Goal: Task Accomplishment & Management: Complete application form

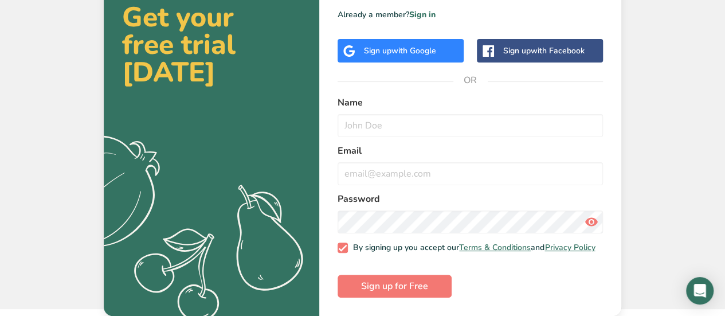
scroll to position [69, 0]
click at [400, 287] on span "Sign up for Free" at bounding box center [394, 286] width 67 height 14
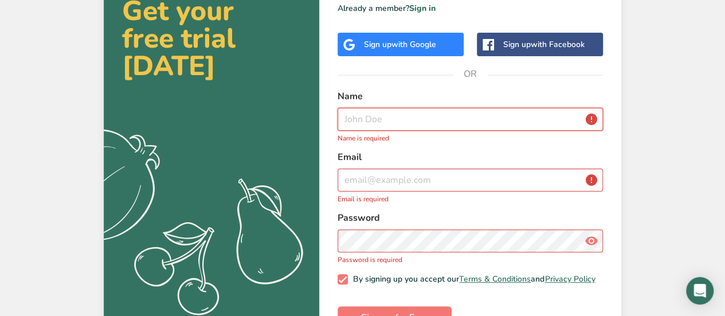
click at [440, 119] on input "text" at bounding box center [470, 119] width 265 height 23
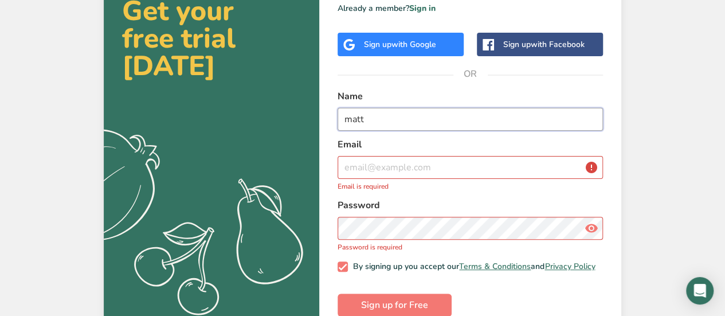
type input "matt"
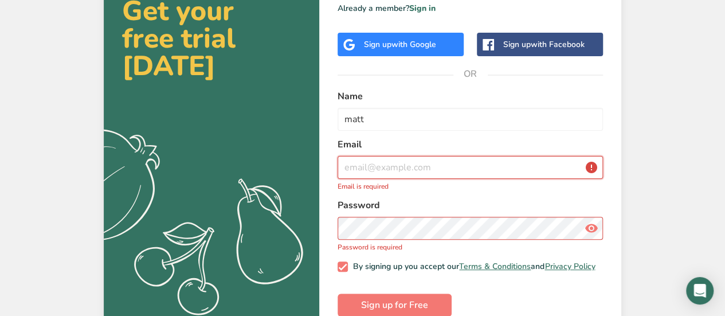
click at [419, 174] on input "email" at bounding box center [470, 167] width 265 height 23
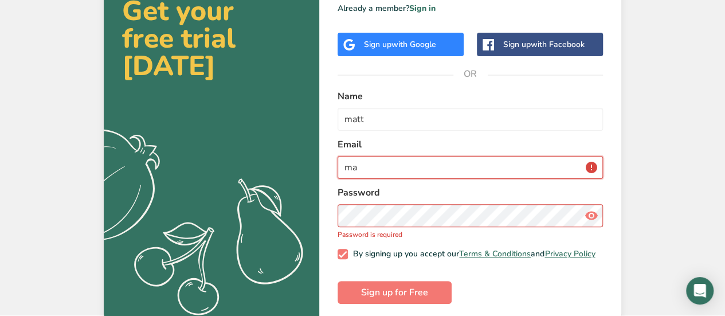
type input "m"
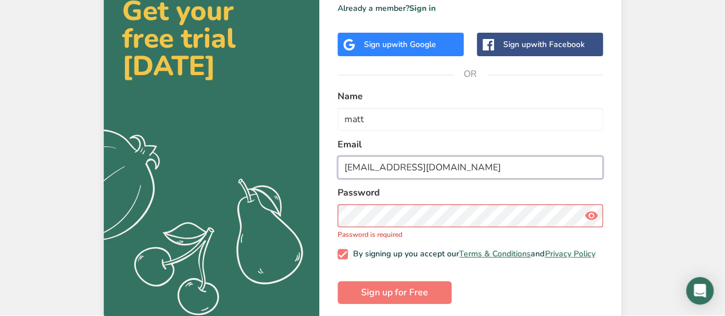
type input "customerservice@talluskincare.com"
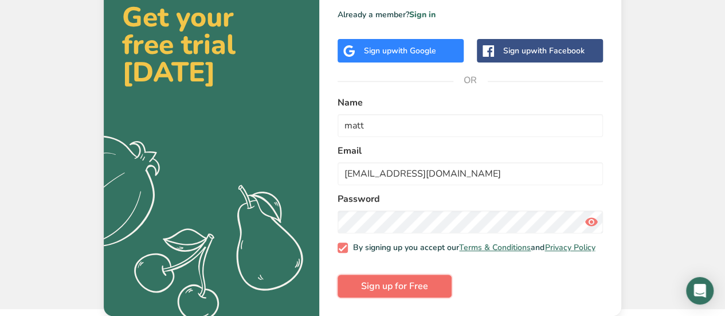
click at [437, 289] on button "Sign up for Free" at bounding box center [395, 286] width 114 height 23
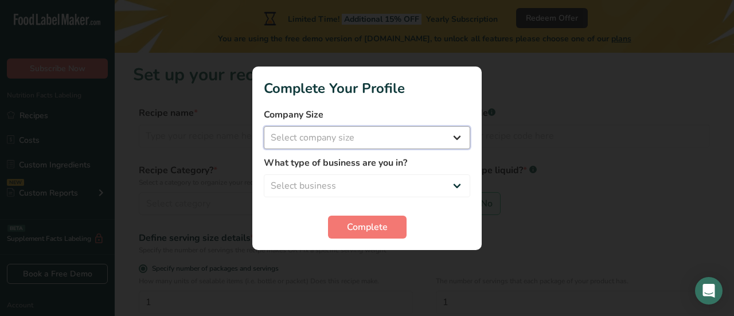
click at [443, 131] on select "Select company size Fewer than 10 Employees 10 to 50 Employees 51 to 500 Employ…" at bounding box center [367, 137] width 206 height 23
select select "1"
click at [264, 126] on select "Select company size Fewer than 10 Employees 10 to 50 Employees 51 to 500 Employ…" at bounding box center [367, 137] width 206 height 23
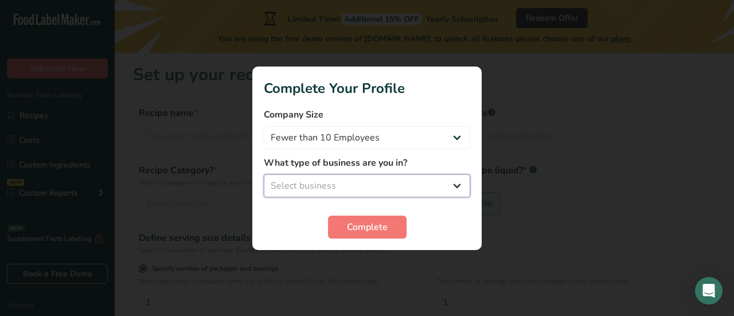
click at [355, 190] on select "Select business Packaged Food Manufacturer Restaurant & Cafe Bakery Meal Plans …" at bounding box center [367, 185] width 206 height 23
select select "8"
click at [264, 174] on select "Select business Packaged Food Manufacturer Restaurant & Cafe Bakery Meal Plans …" at bounding box center [367, 185] width 206 height 23
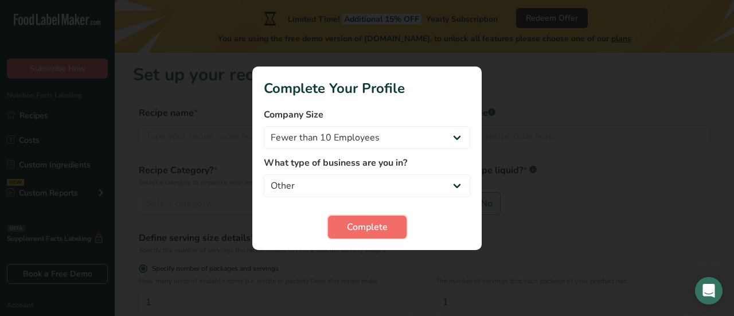
click at [372, 232] on span "Complete" at bounding box center [367, 227] width 41 height 14
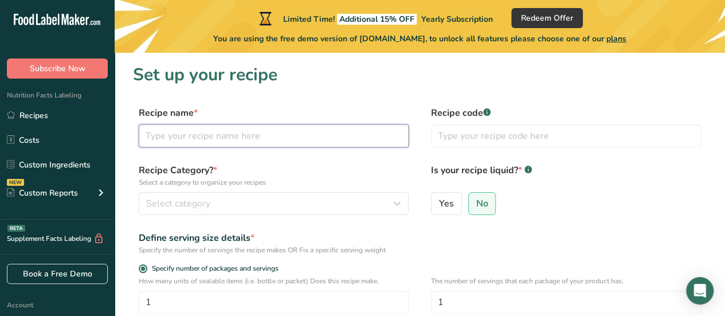
click at [256, 136] on input "text" at bounding box center [274, 135] width 270 height 23
type input "Beef Tallow"
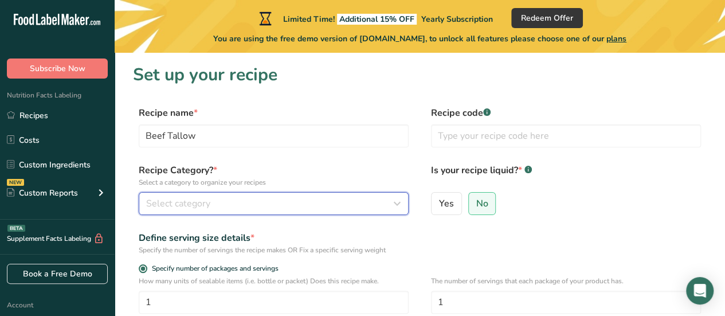
click at [250, 201] on div "Select category" at bounding box center [270, 204] width 248 height 14
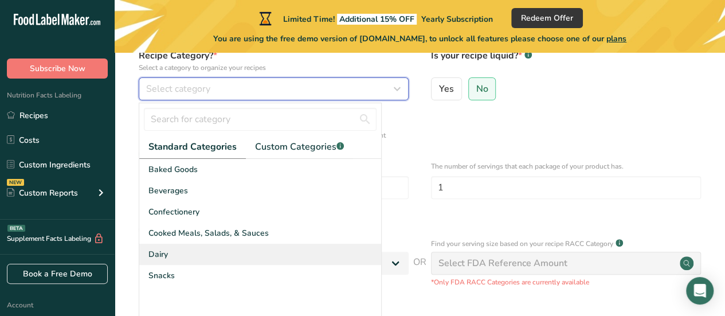
scroll to position [172, 0]
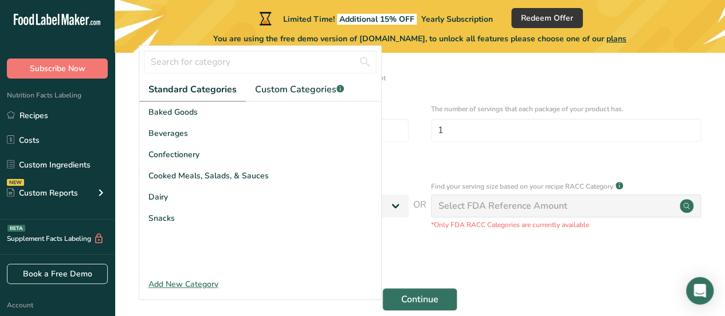
click at [193, 284] on div "Add New Category" at bounding box center [260, 284] width 242 height 12
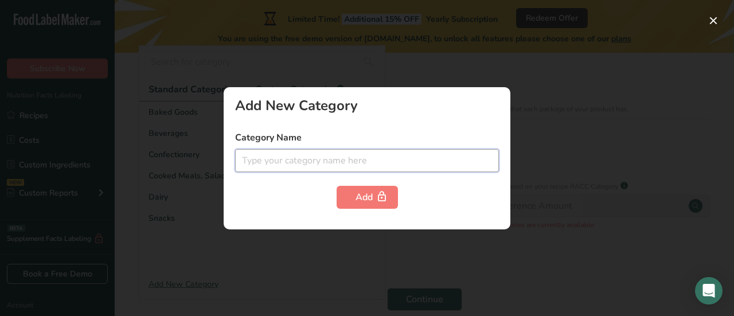
click at [329, 161] on input "text" at bounding box center [367, 160] width 264 height 23
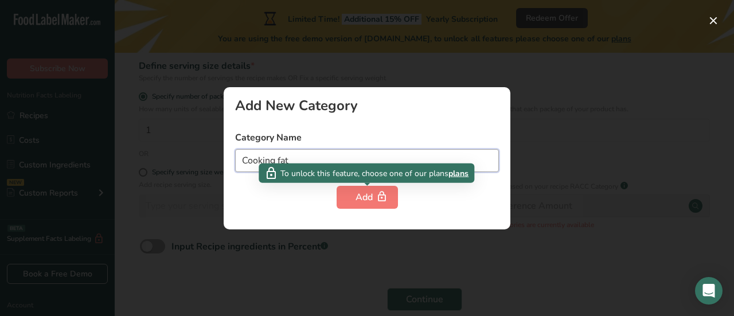
type input "Cooking fat"
click at [385, 210] on div "Add New Category Category Name Cooking fat Add" at bounding box center [367, 158] width 287 height 142
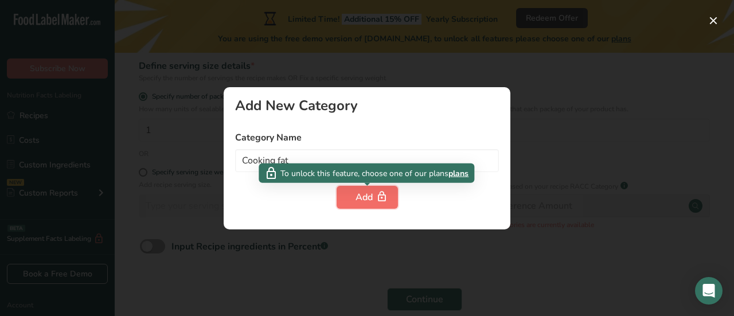
click at [384, 201] on icon "button" at bounding box center [381, 197] width 11 height 18
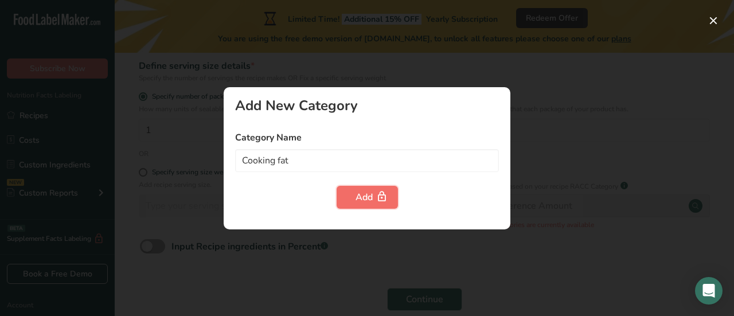
click at [370, 191] on div "Add" at bounding box center [367, 197] width 24 height 14
click at [377, 64] on div at bounding box center [367, 158] width 734 height 316
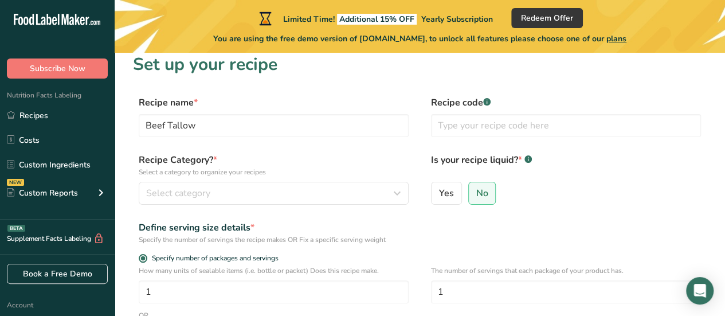
scroll to position [0, 0]
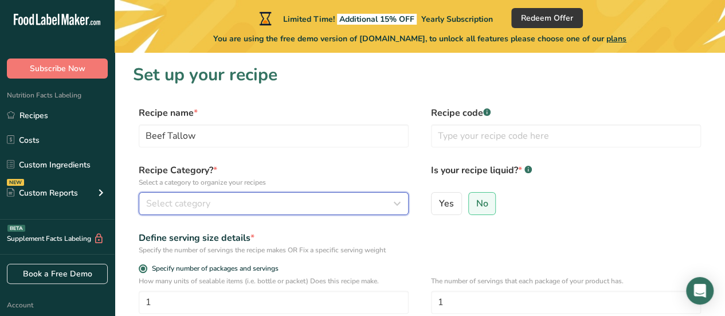
click at [392, 210] on icon "button" at bounding box center [397, 203] width 14 height 21
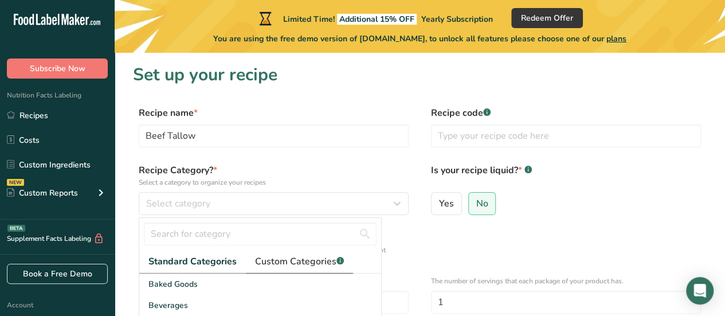
click at [292, 262] on span "Custom Categories .a-a{fill:#347362;}.b-a{fill:#fff;}" at bounding box center [299, 262] width 89 height 14
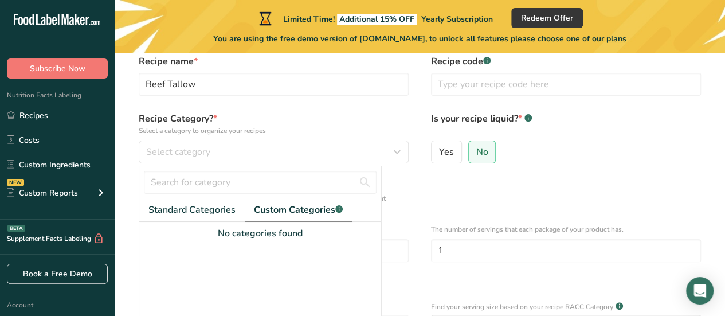
scroll to position [115, 0]
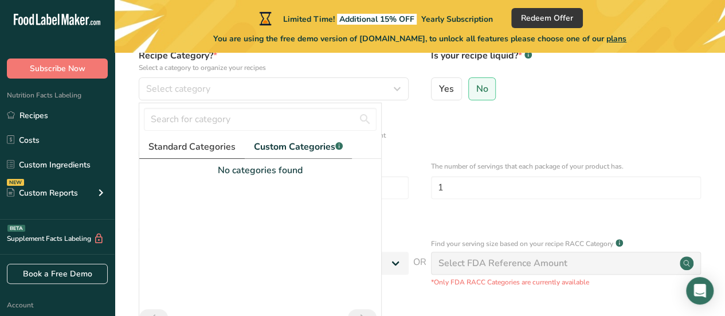
click at [225, 144] on span "Standard Categories" at bounding box center [191, 147] width 87 height 14
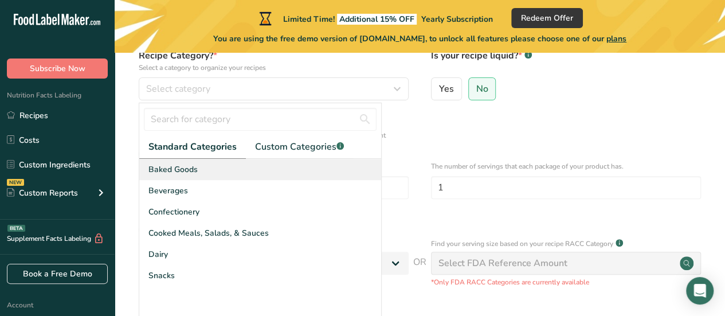
click at [186, 167] on span "Baked Goods" at bounding box center [172, 169] width 49 height 12
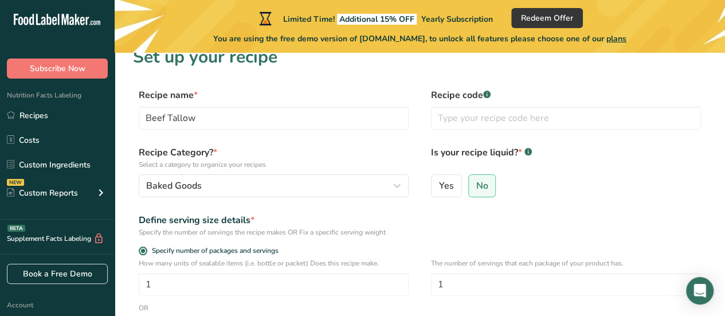
scroll to position [0, 0]
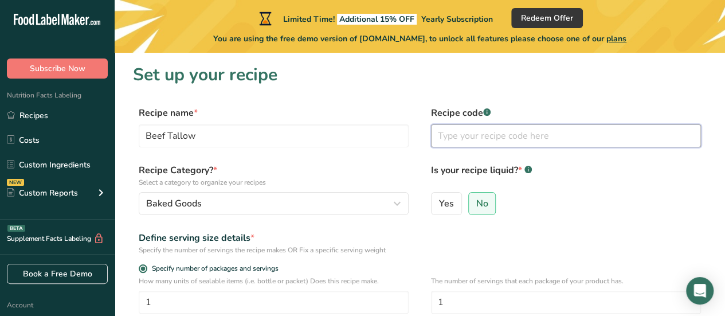
click at [514, 134] on input "text" at bounding box center [566, 135] width 270 height 23
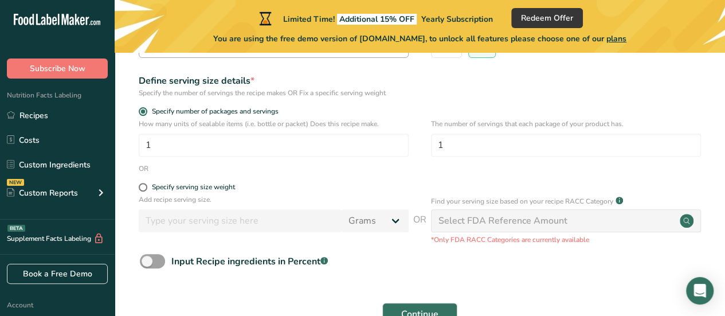
scroll to position [172, 0]
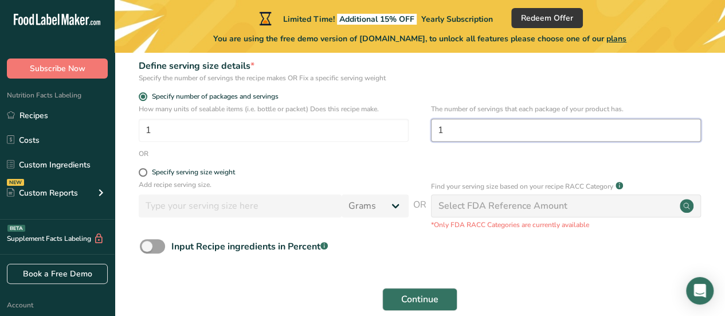
click at [490, 129] on input "1" at bounding box center [566, 130] width 270 height 23
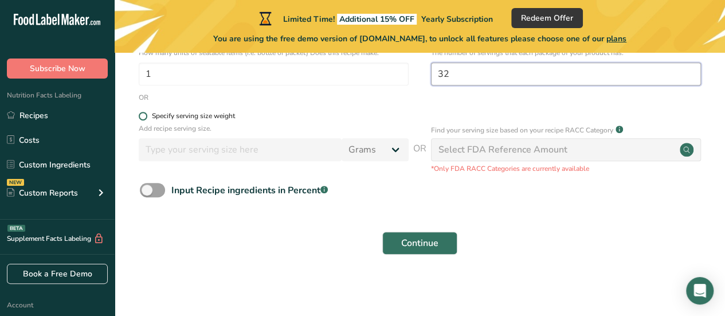
type input "32"
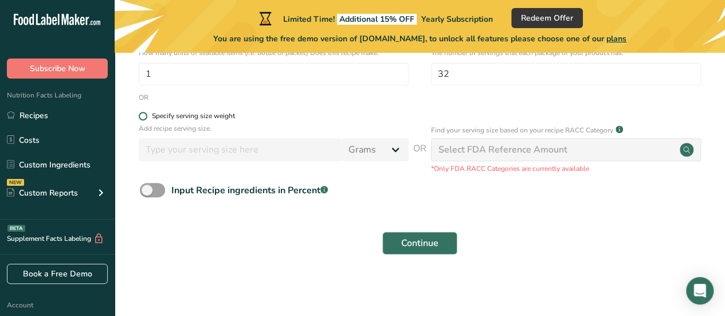
click at [144, 117] on span at bounding box center [143, 116] width 9 height 9
click at [144, 117] on input "Specify serving size weight" at bounding box center [142, 115] width 7 height 7
radio input "true"
radio input "false"
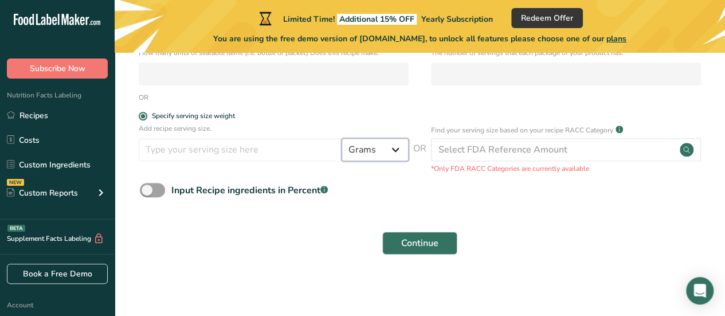
click at [390, 153] on select "Grams kg mg mcg lb oz l mL fl oz tbsp tsp cup qt gallon" at bounding box center [375, 149] width 67 height 23
select select "19"
click at [342, 138] on select "Grams kg mg mcg lb oz l mL fl oz tbsp tsp cup qt gallon" at bounding box center [375, 149] width 67 height 23
select select "22"
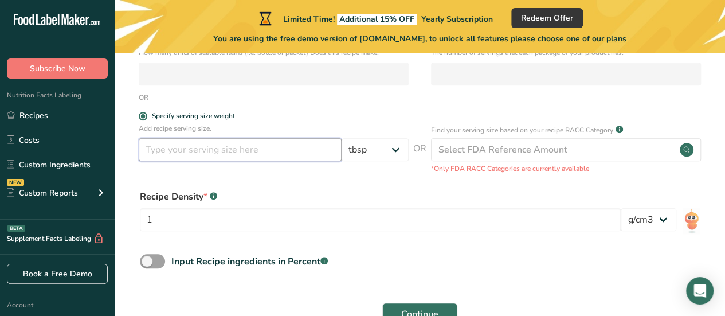
click at [247, 141] on input "number" at bounding box center [240, 149] width 203 height 23
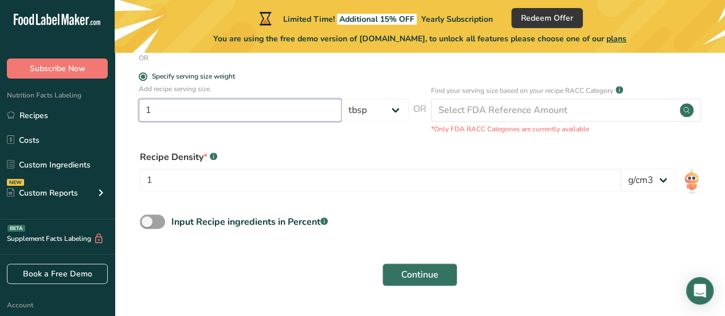
scroll to position [286, 0]
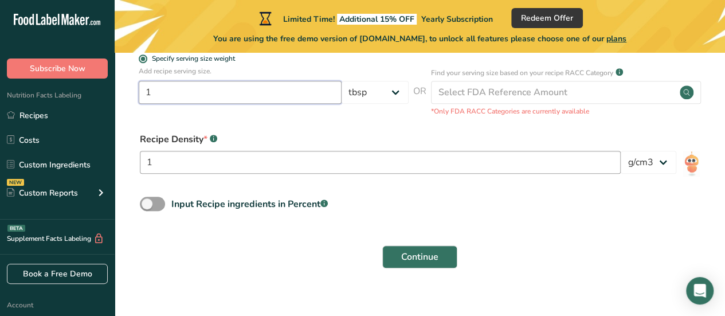
type input "1"
click at [216, 173] on input "1" at bounding box center [380, 162] width 481 height 23
click at [659, 168] on select "lb/ft3 g/cm3" at bounding box center [649, 162] width 56 height 23
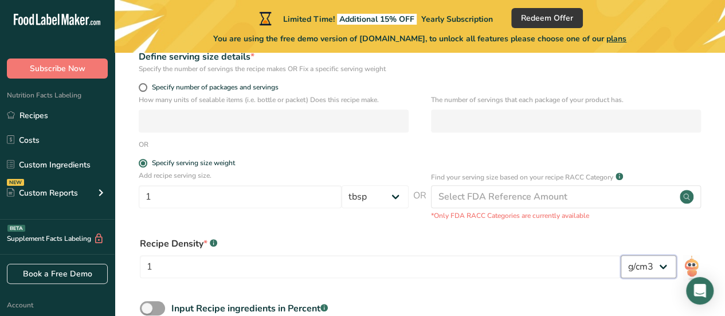
scroll to position [127, 0]
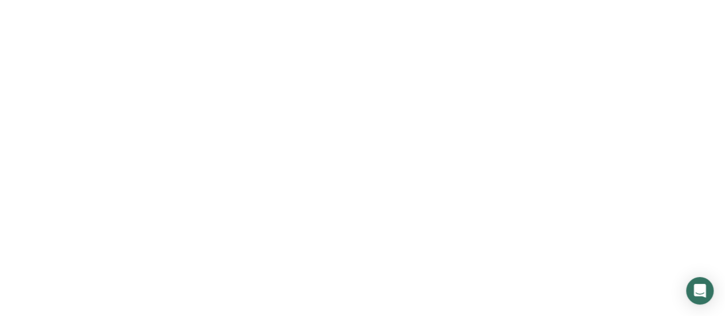
scroll to position [69, 0]
